Goal: Find specific page/section: Find specific page/section

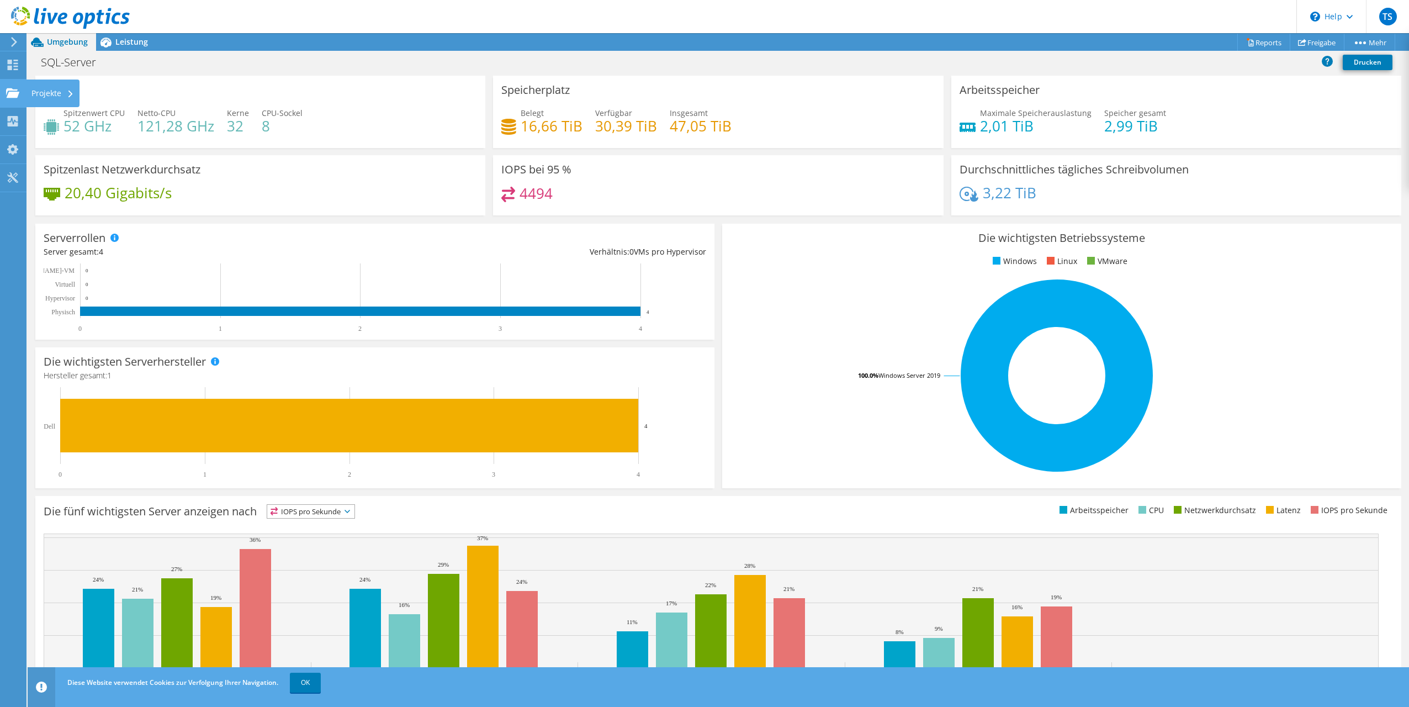
click at [48, 98] on div "Projekte" at bounding box center [53, 93] width 54 height 28
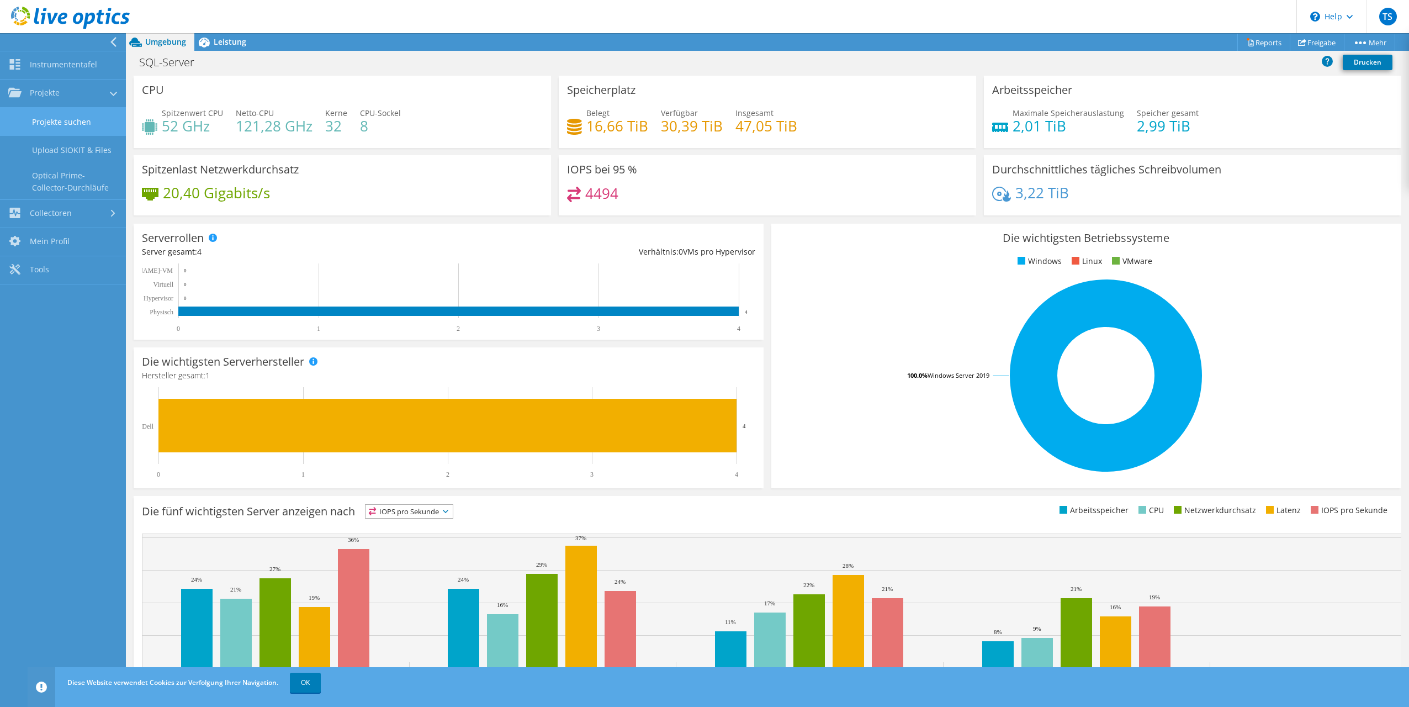
click at [61, 126] on link "Projekte suchen" at bounding box center [63, 122] width 126 height 28
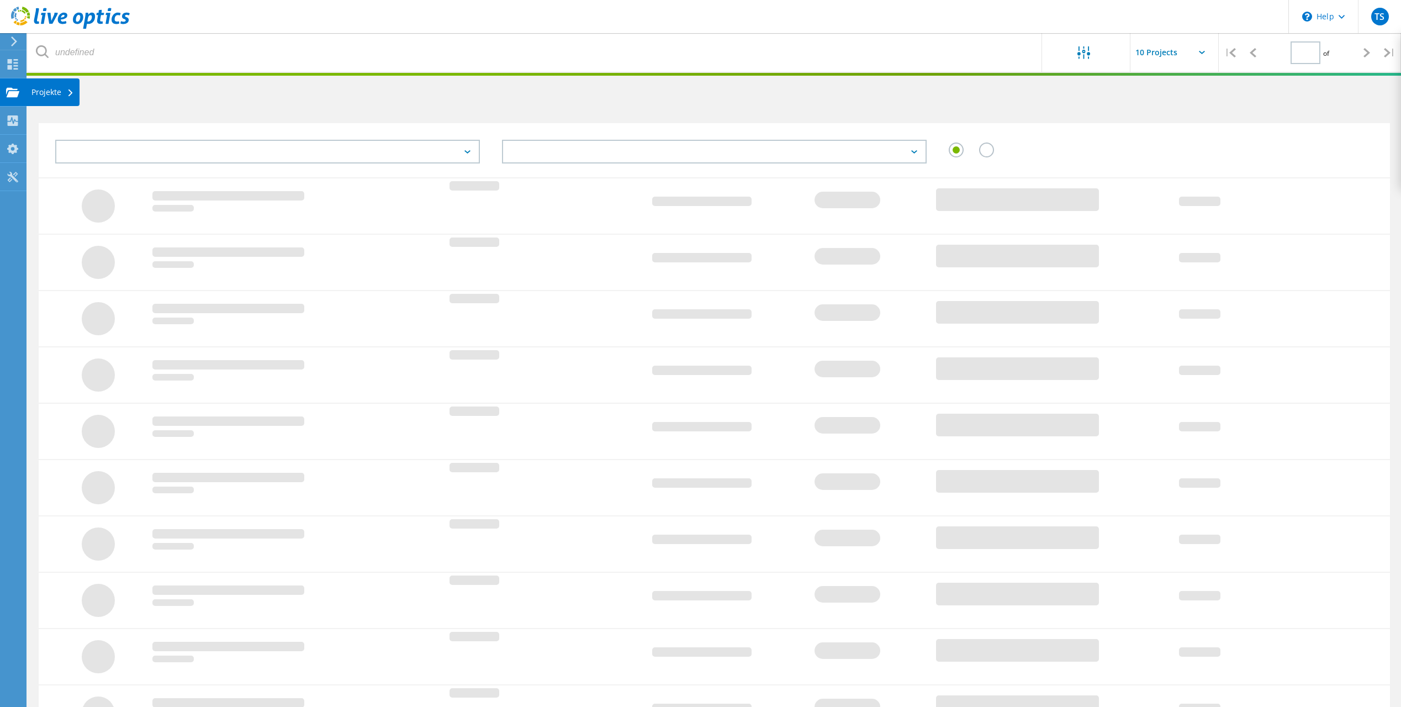
type input "1"
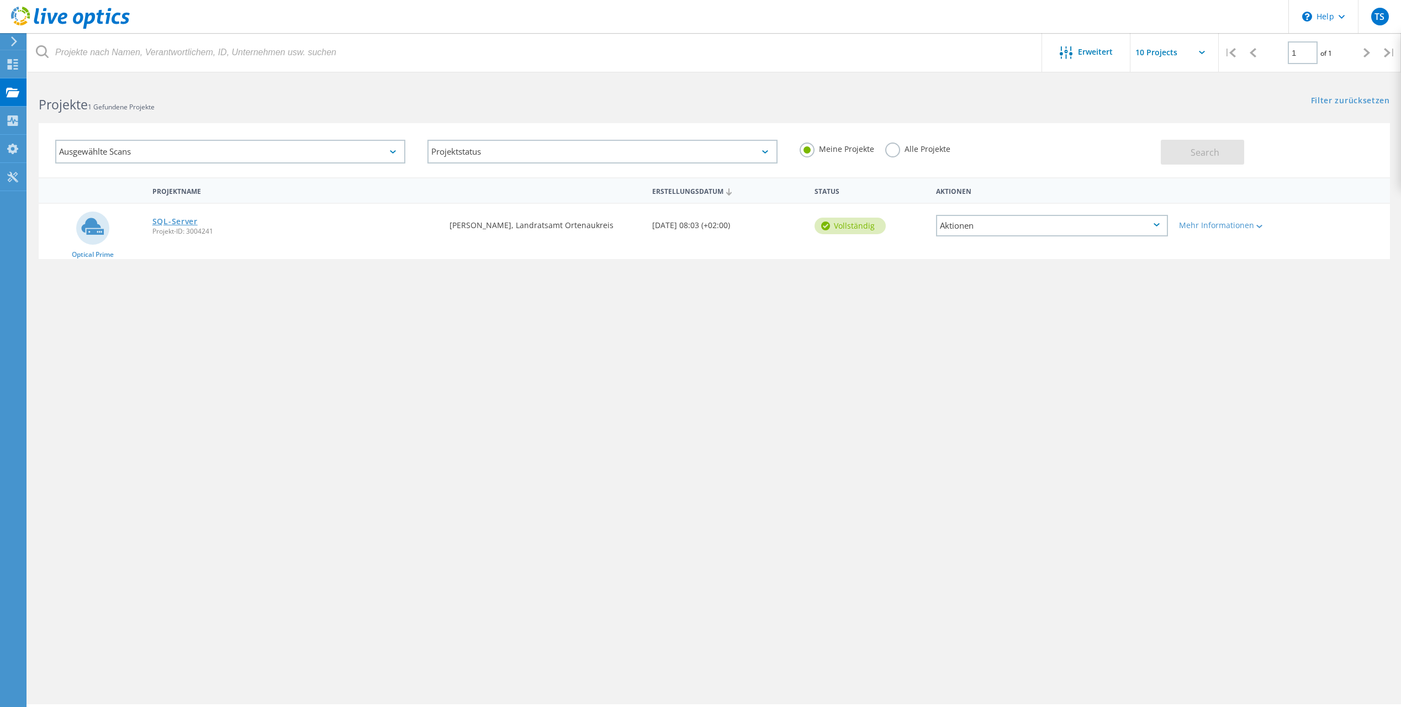
click at [182, 221] on link "SQL-Server" at bounding box center [174, 222] width 45 height 8
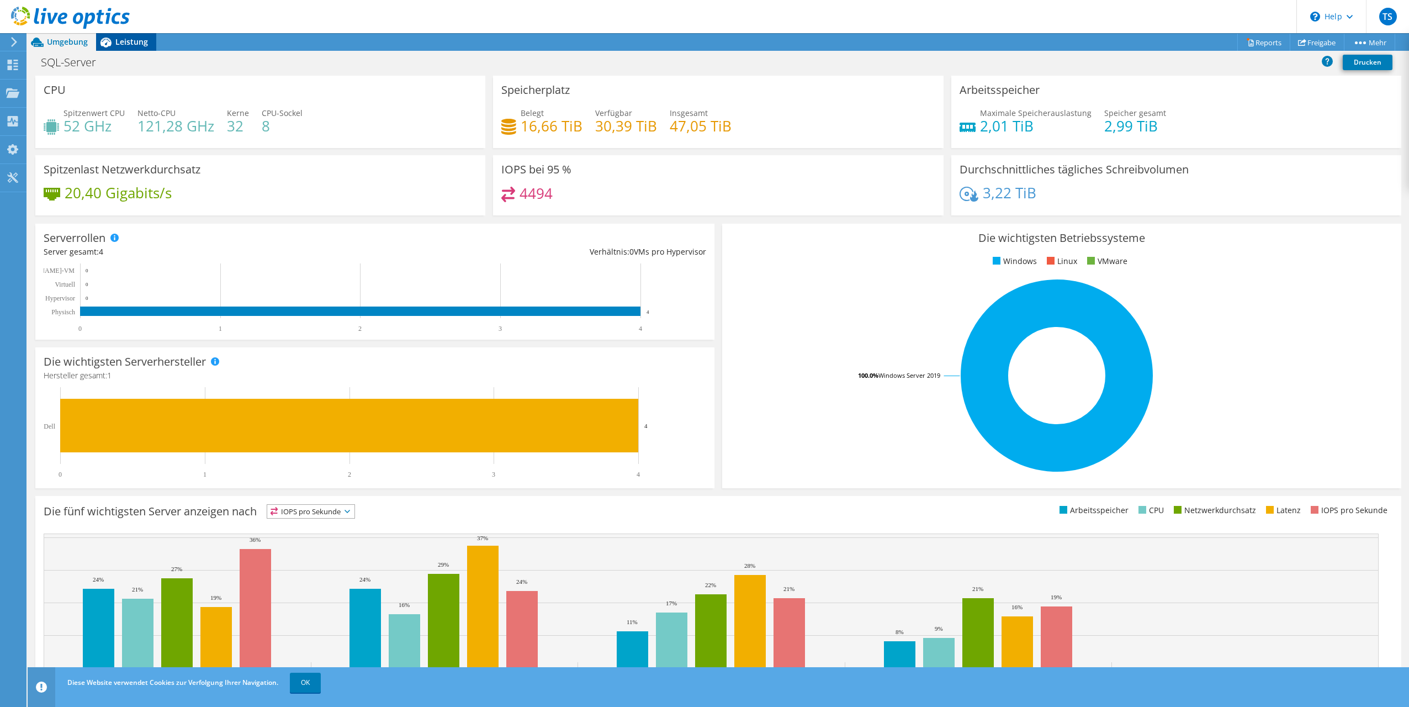
click at [132, 41] on span "Leistung" at bounding box center [131, 41] width 33 height 10
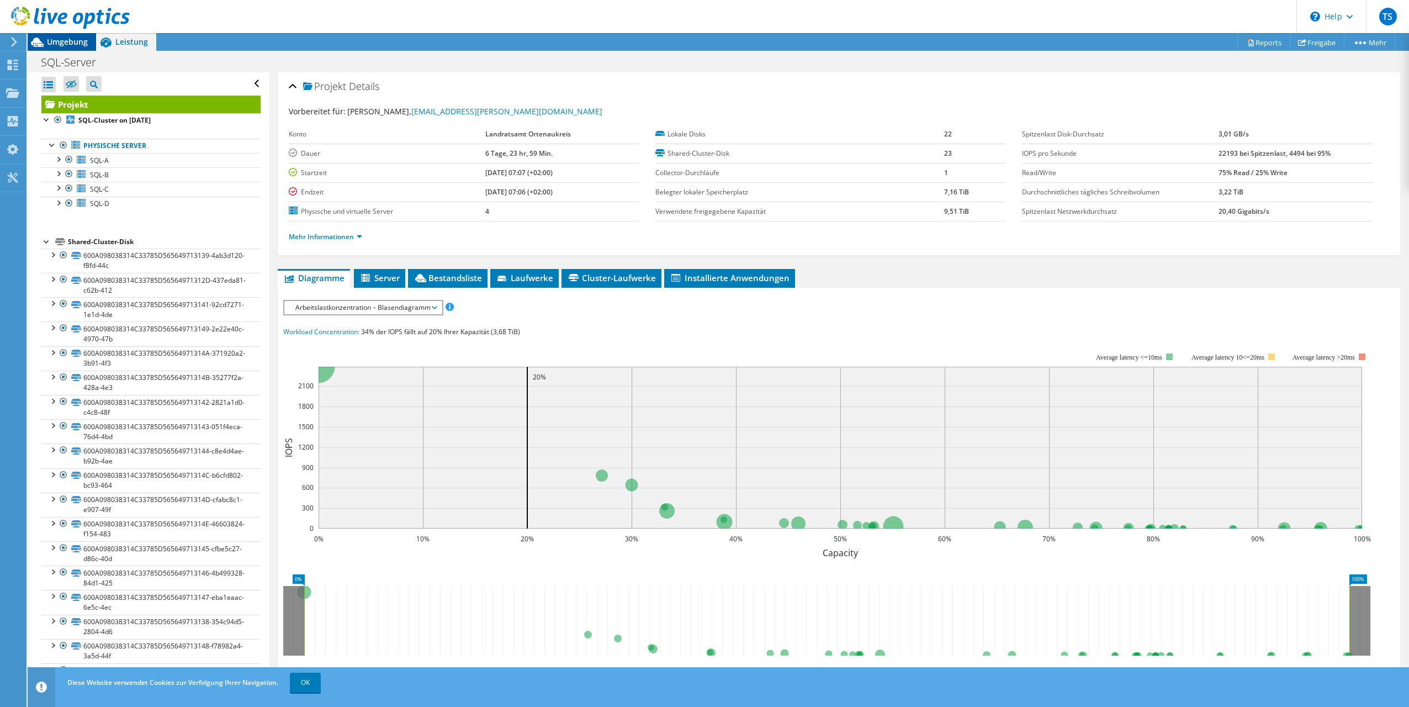
click at [69, 45] on span "Umgebung" at bounding box center [67, 41] width 41 height 10
